Goal: Check status

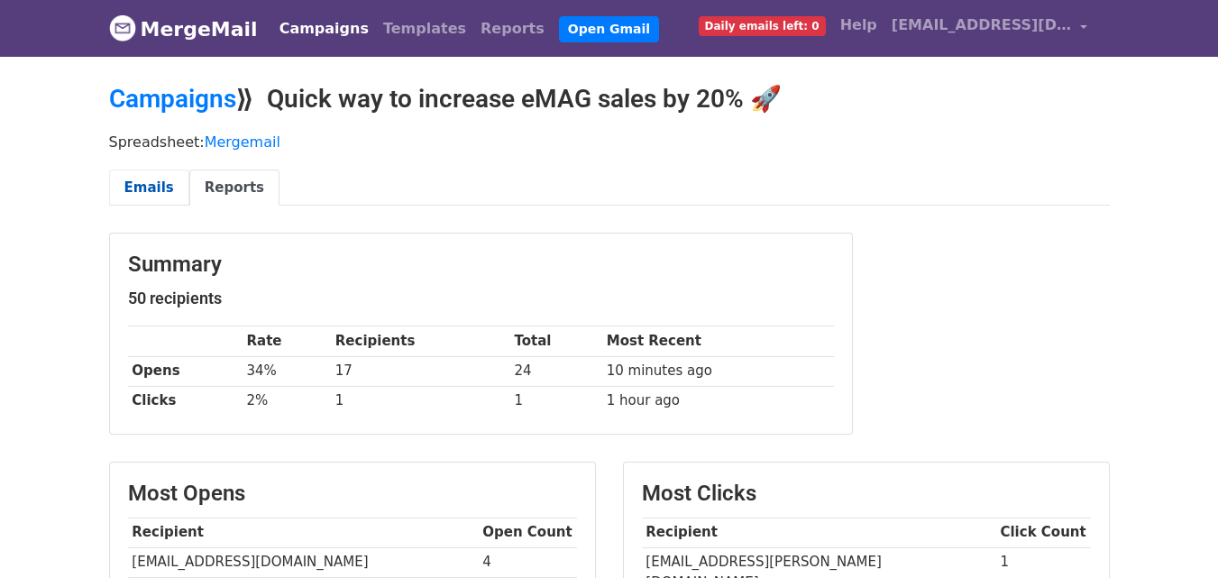
click at [147, 171] on link "Emails" at bounding box center [149, 187] width 80 height 37
